Goal: Transaction & Acquisition: Obtain resource

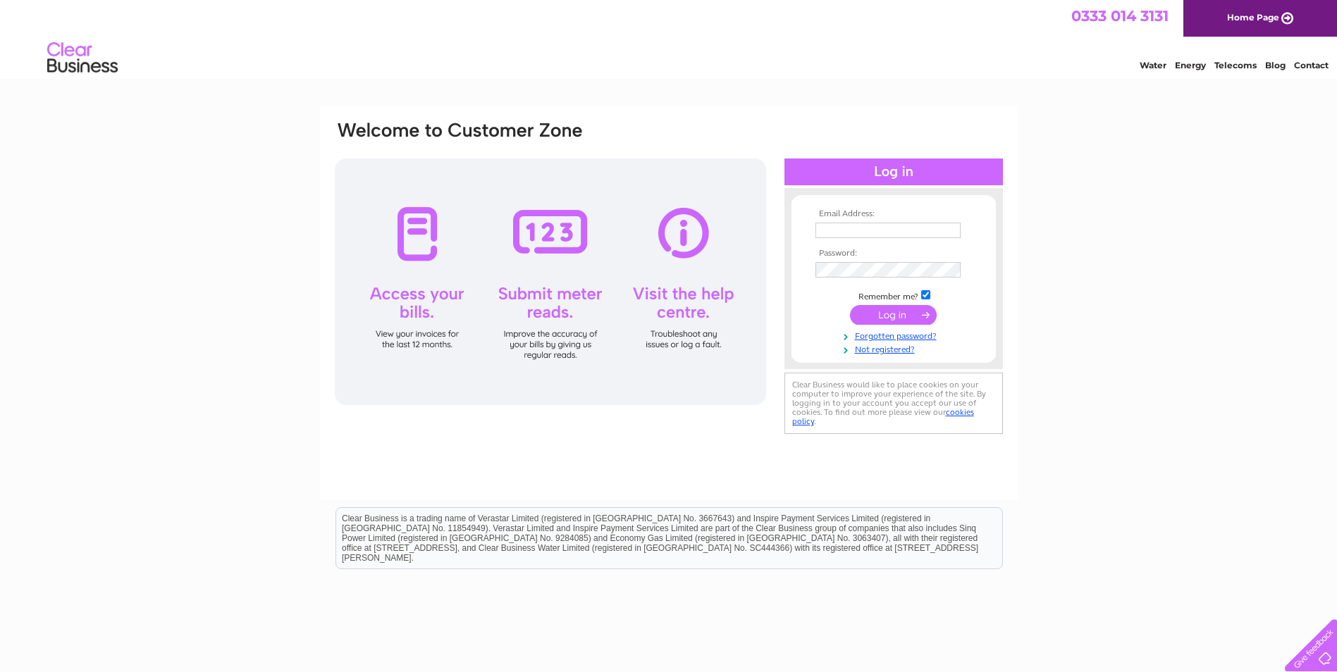
click at [932, 224] on input "text" at bounding box center [887, 231] width 145 height 16
click at [908, 228] on input "[EMAIL_ADDRESS][DOMAIN_NAME]" at bounding box center [887, 231] width 145 height 16
drag, startPoint x: 953, startPoint y: 234, endPoint x: 641, endPoint y: 199, distance: 314.9
click at [641, 199] on div "Email Address: [EMAIL_ADDRESS][DOMAIN_NAME] Password:" at bounding box center [668, 279] width 671 height 319
type input "[EMAIL_ADDRESS][DOMAIN_NAME]"
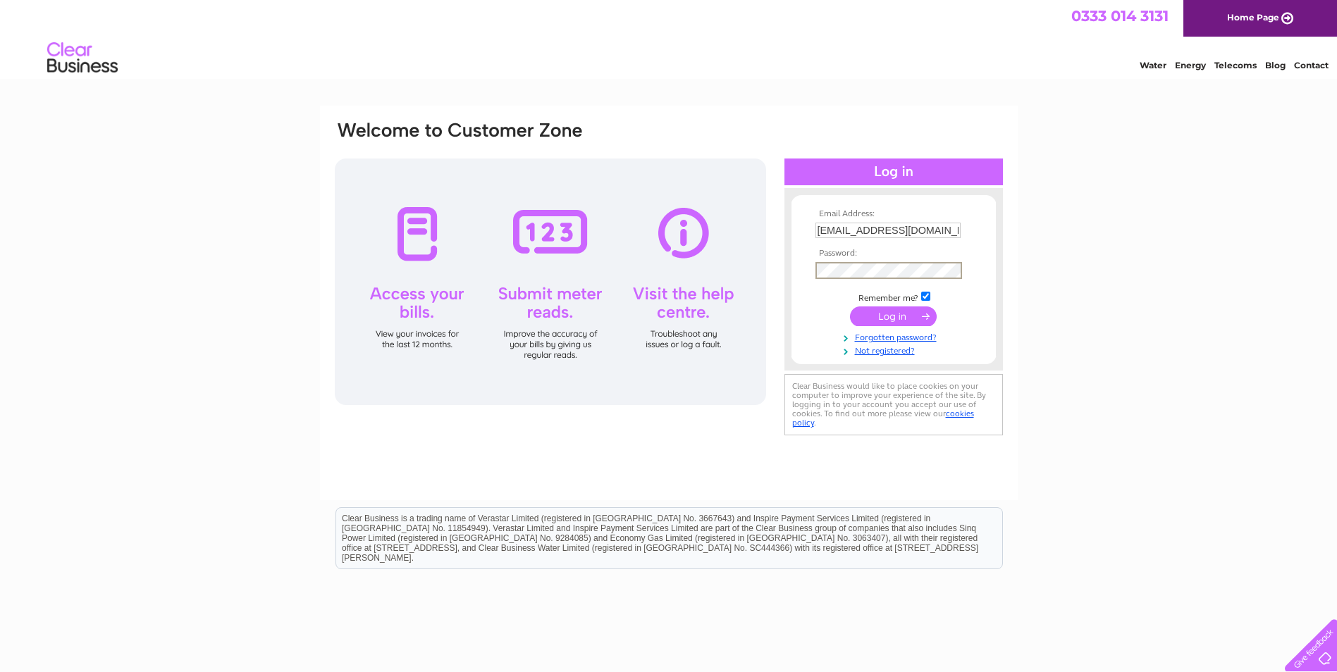
click at [850, 307] on input "submit" at bounding box center [893, 317] width 87 height 20
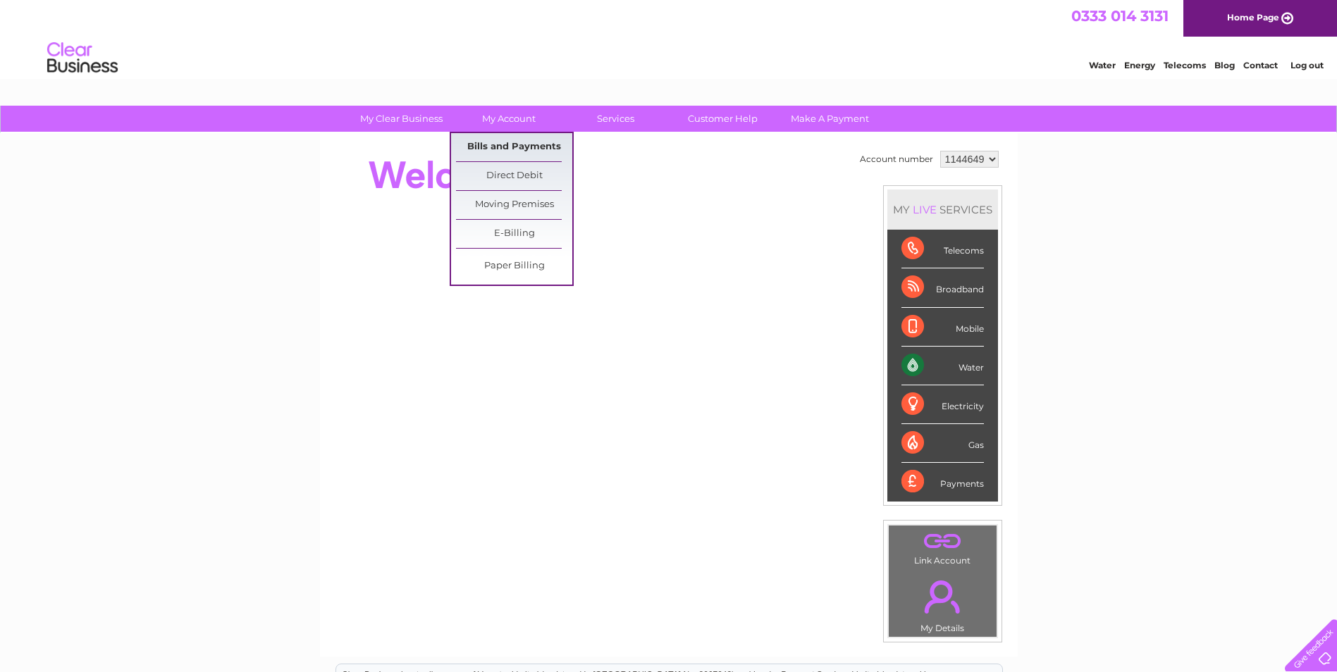
click at [523, 150] on link "Bills and Payments" at bounding box center [514, 147] width 116 height 28
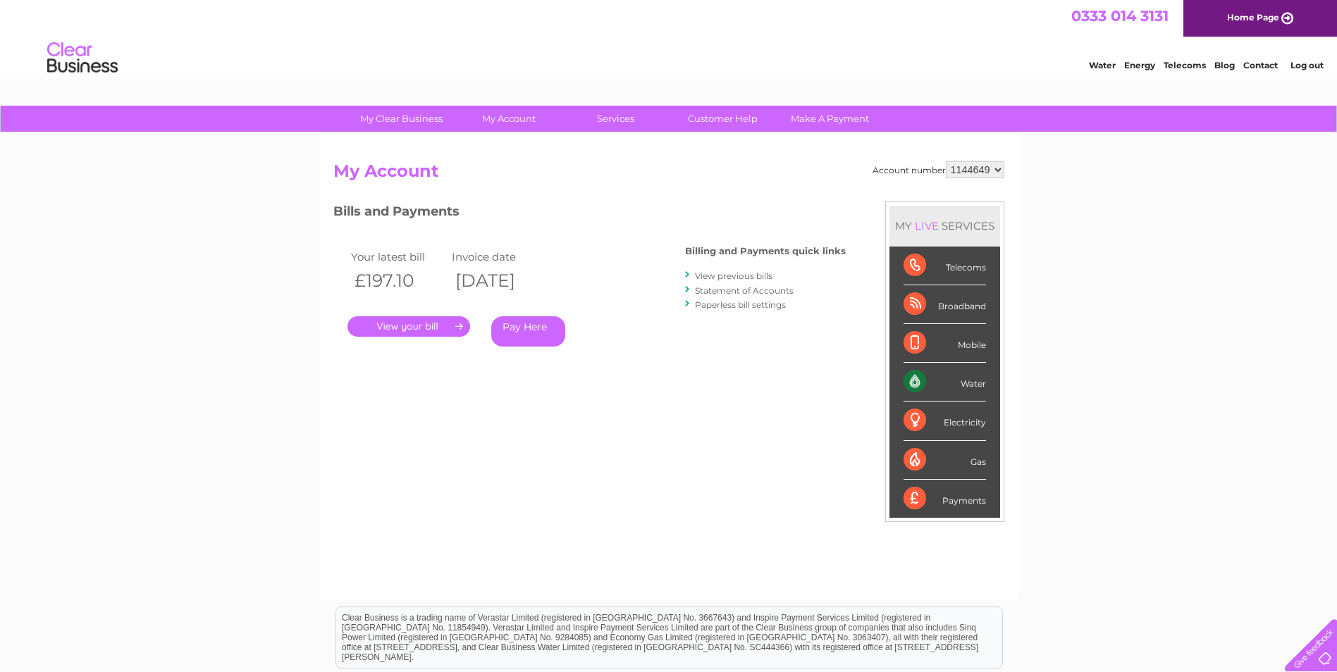
click at [430, 323] on link "." at bounding box center [408, 326] width 123 height 20
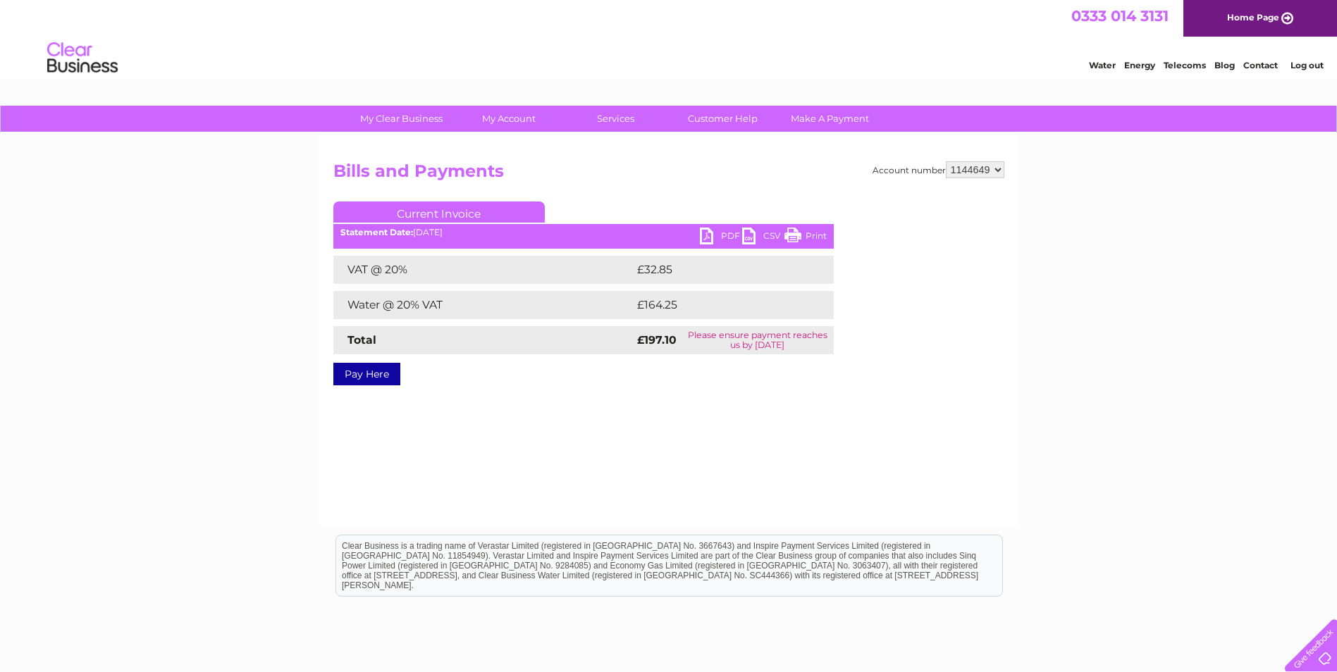
click at [721, 238] on link "PDF" at bounding box center [721, 238] width 42 height 20
